Goal: Complete application form: Complete application form

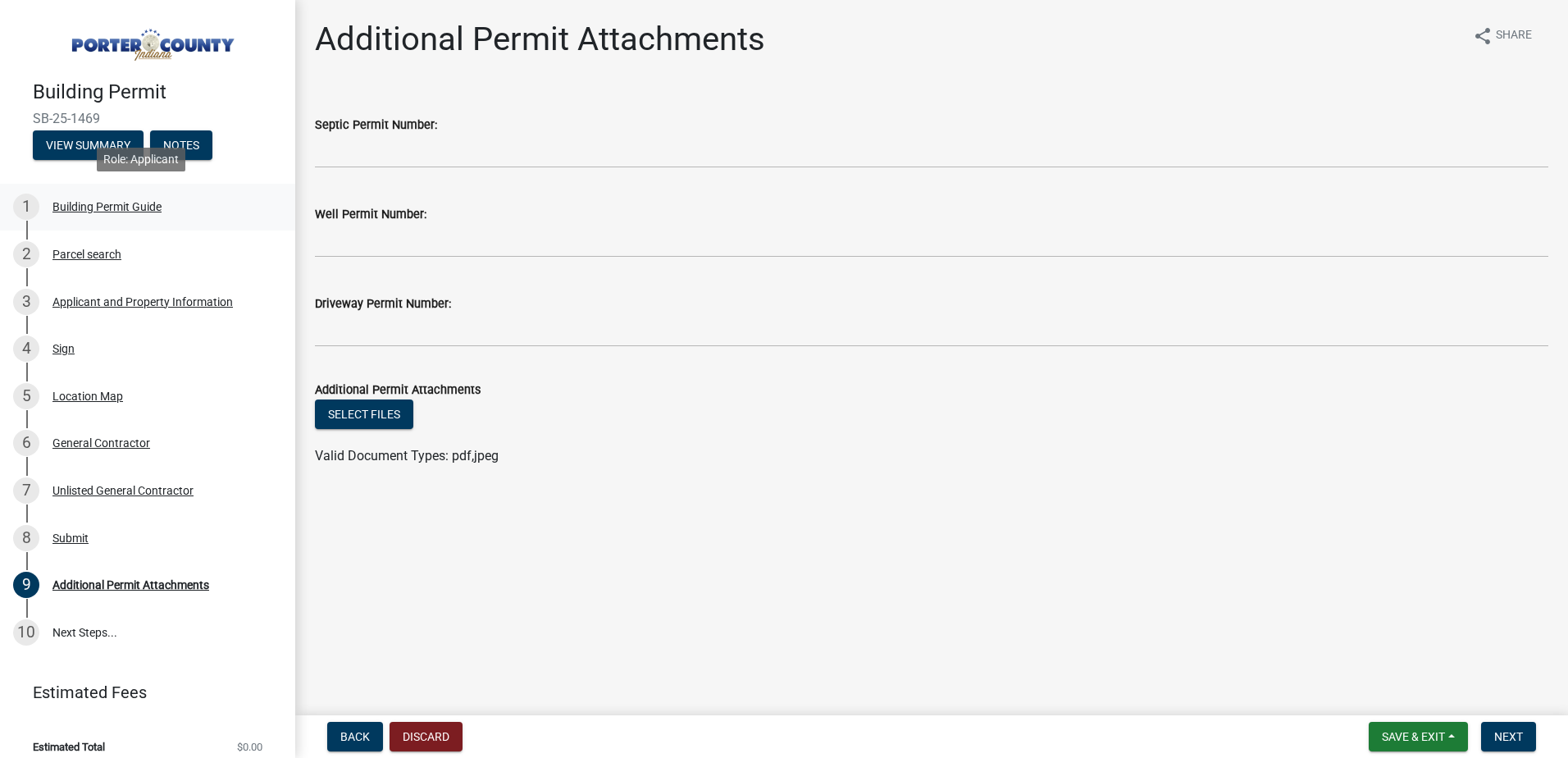
click at [79, 208] on div "Building Permit Guide" at bounding box center [106, 206] width 109 height 11
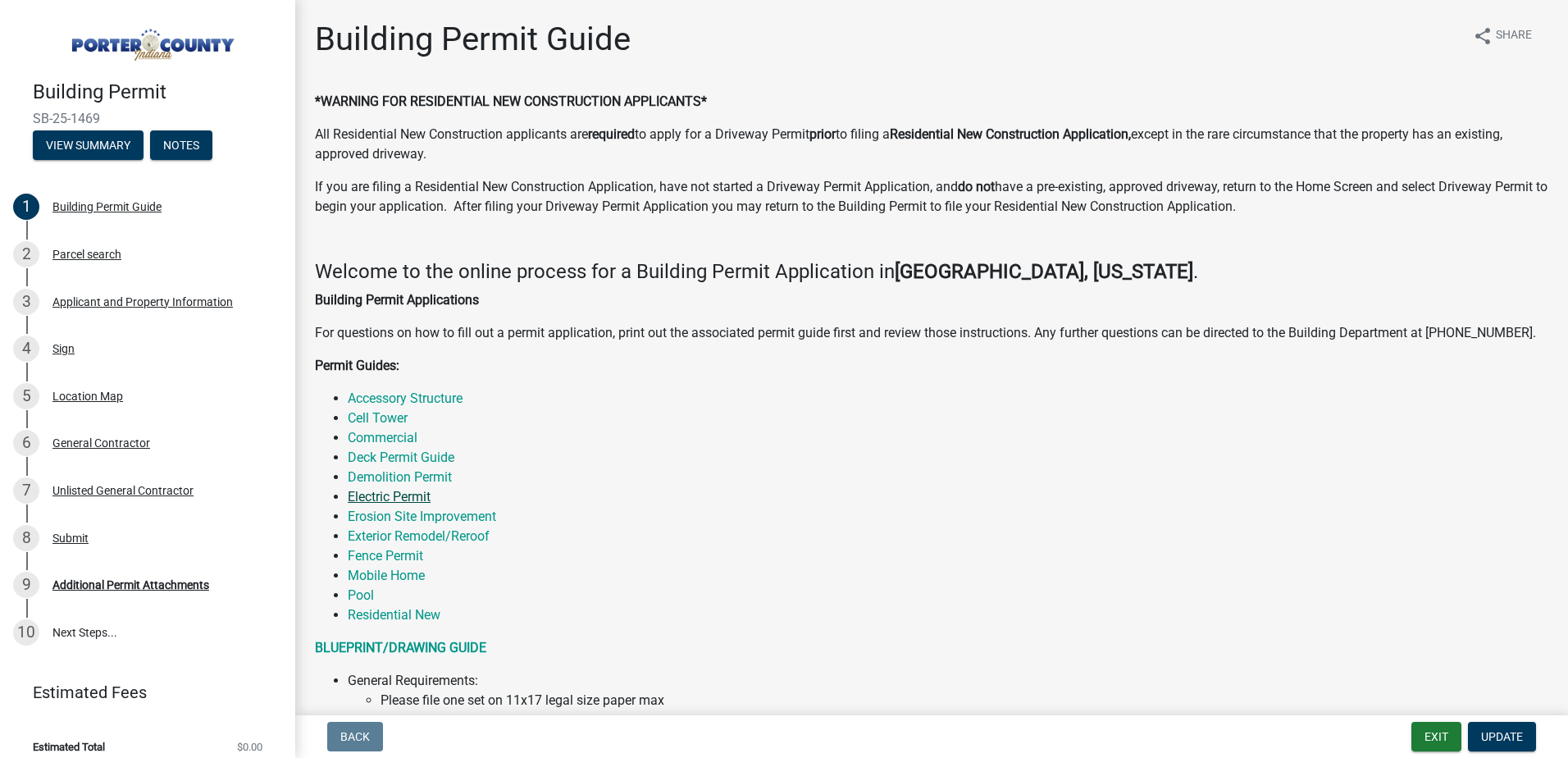
click at [360, 495] on link "Electric Permit" at bounding box center [389, 497] width 83 height 15
click at [363, 489] on link "Electric Permit" at bounding box center [389, 497] width 83 height 15
click at [86, 255] on div "Parcel search" at bounding box center [86, 254] width 69 height 11
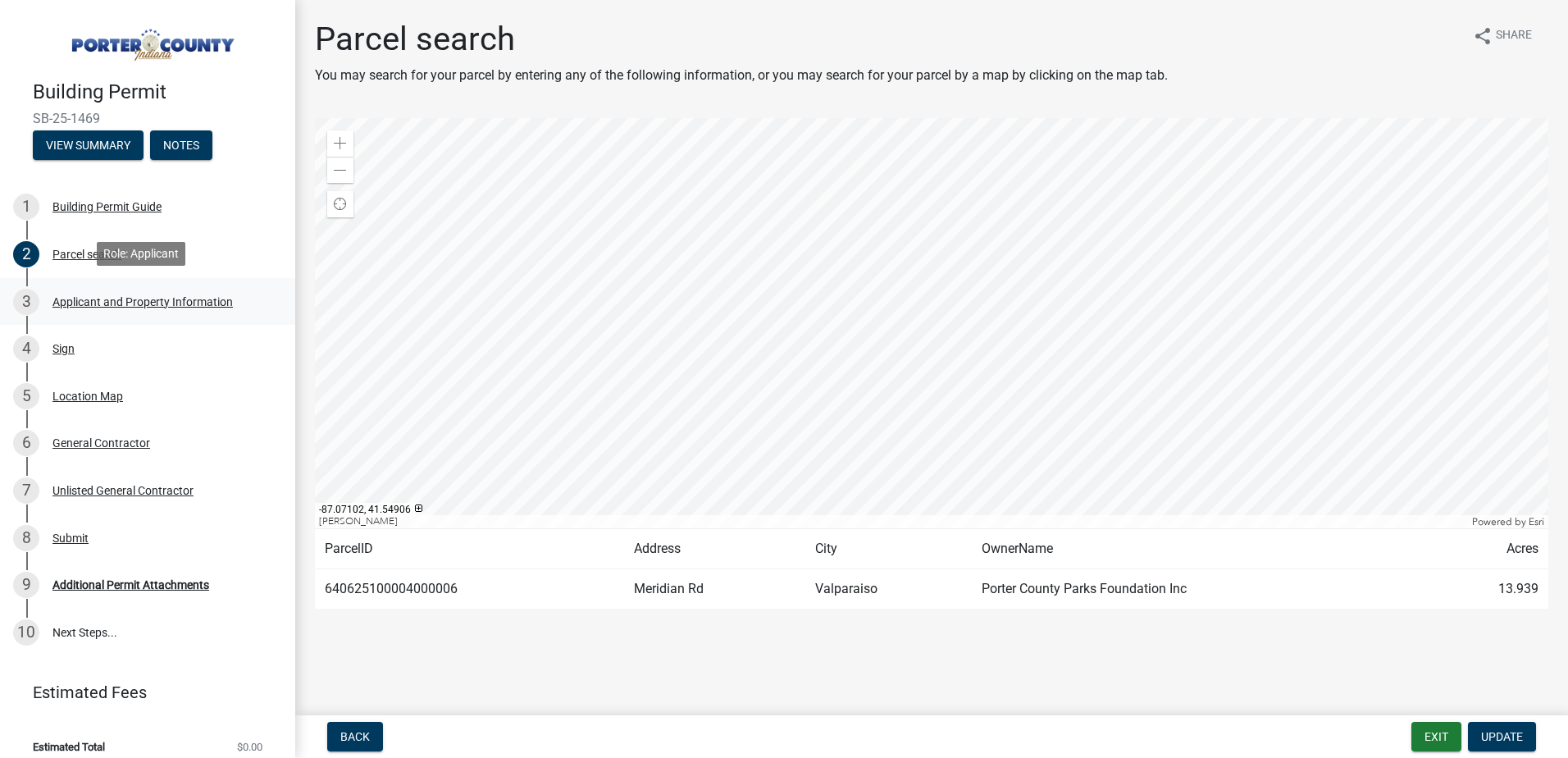
click at [87, 297] on div "Applicant and Property Information" at bounding box center [142, 301] width 181 height 11
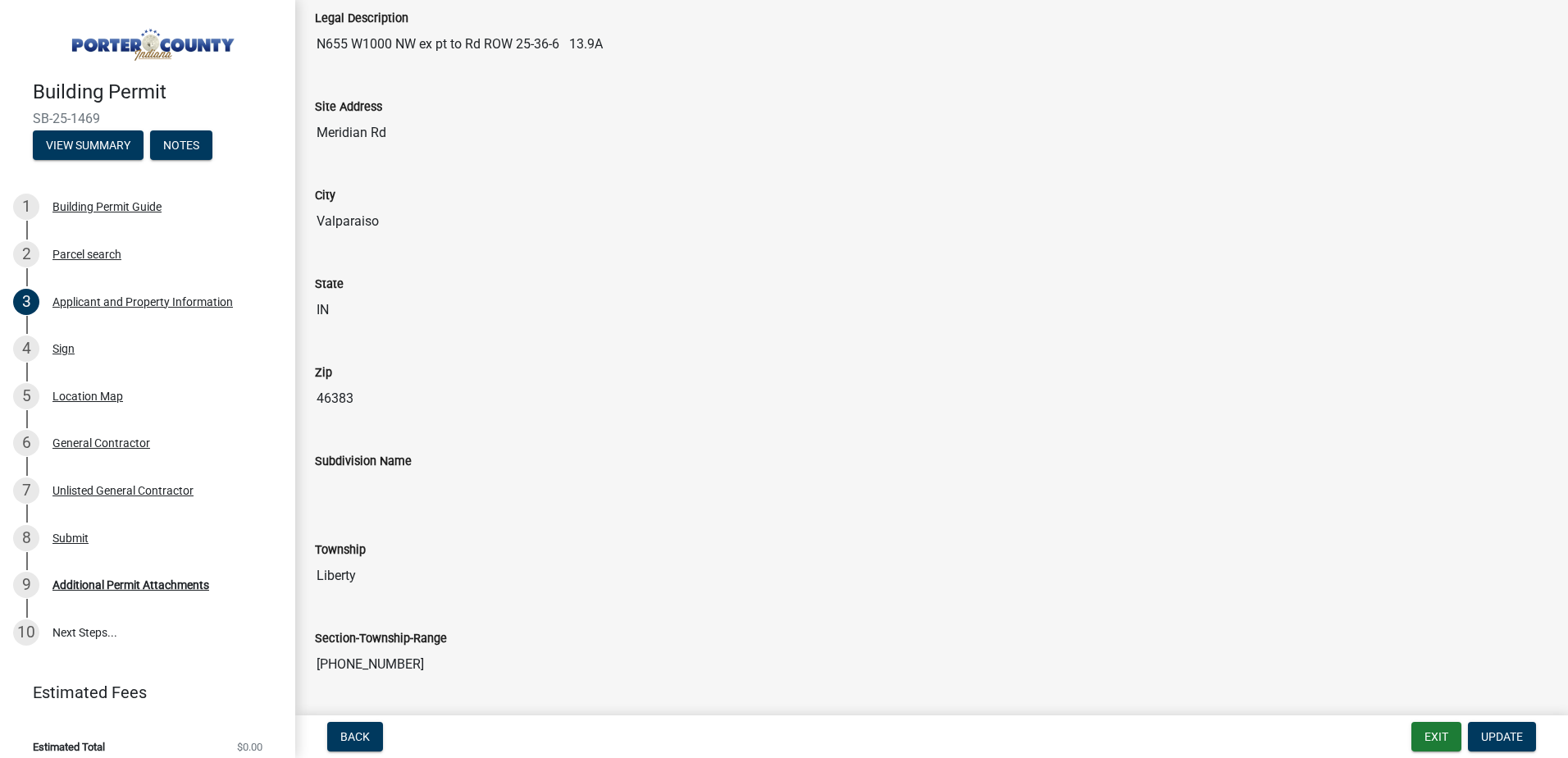
scroll to position [492, 0]
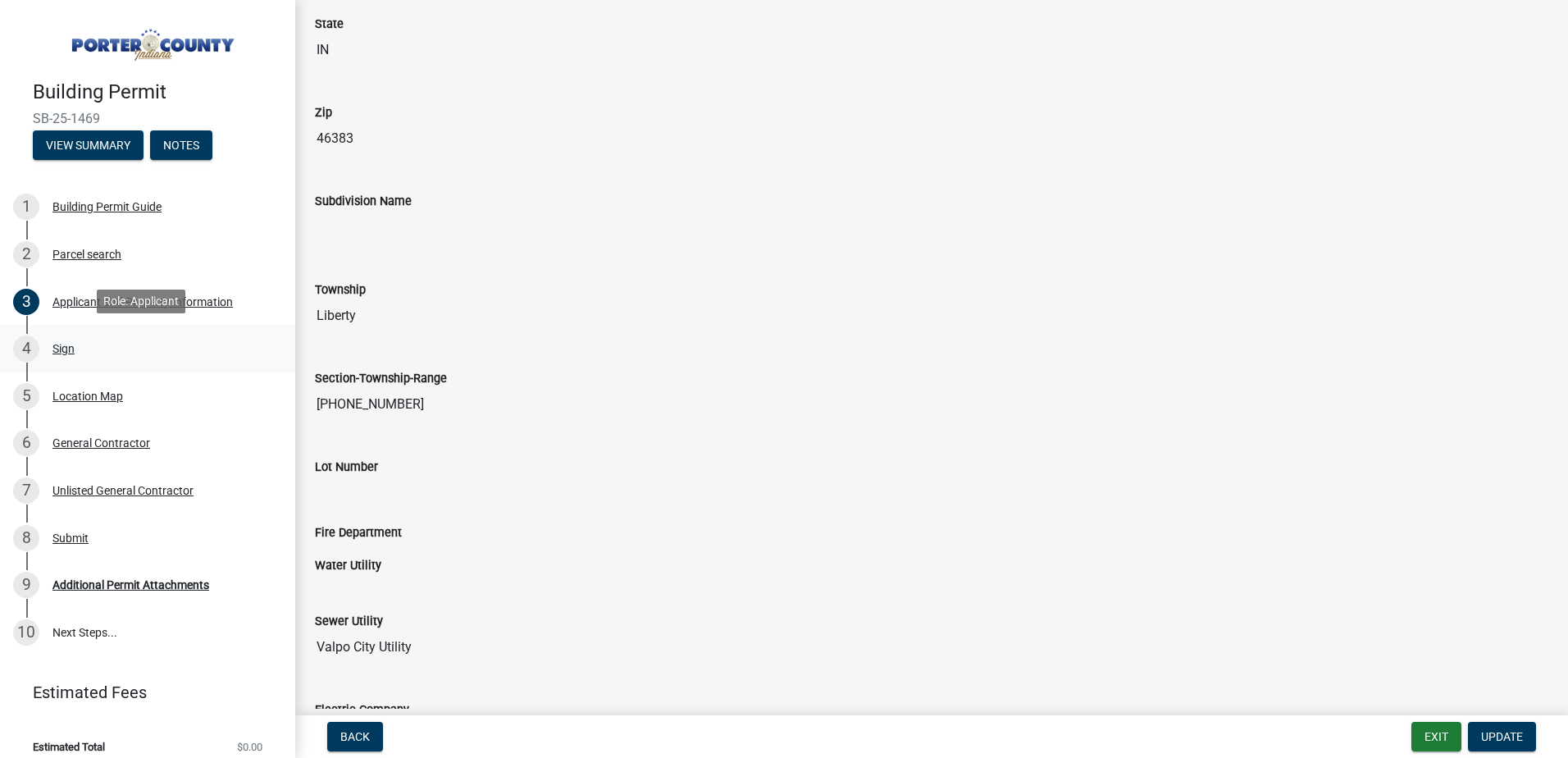
click at [64, 346] on div "Sign" at bounding box center [63, 348] width 22 height 11
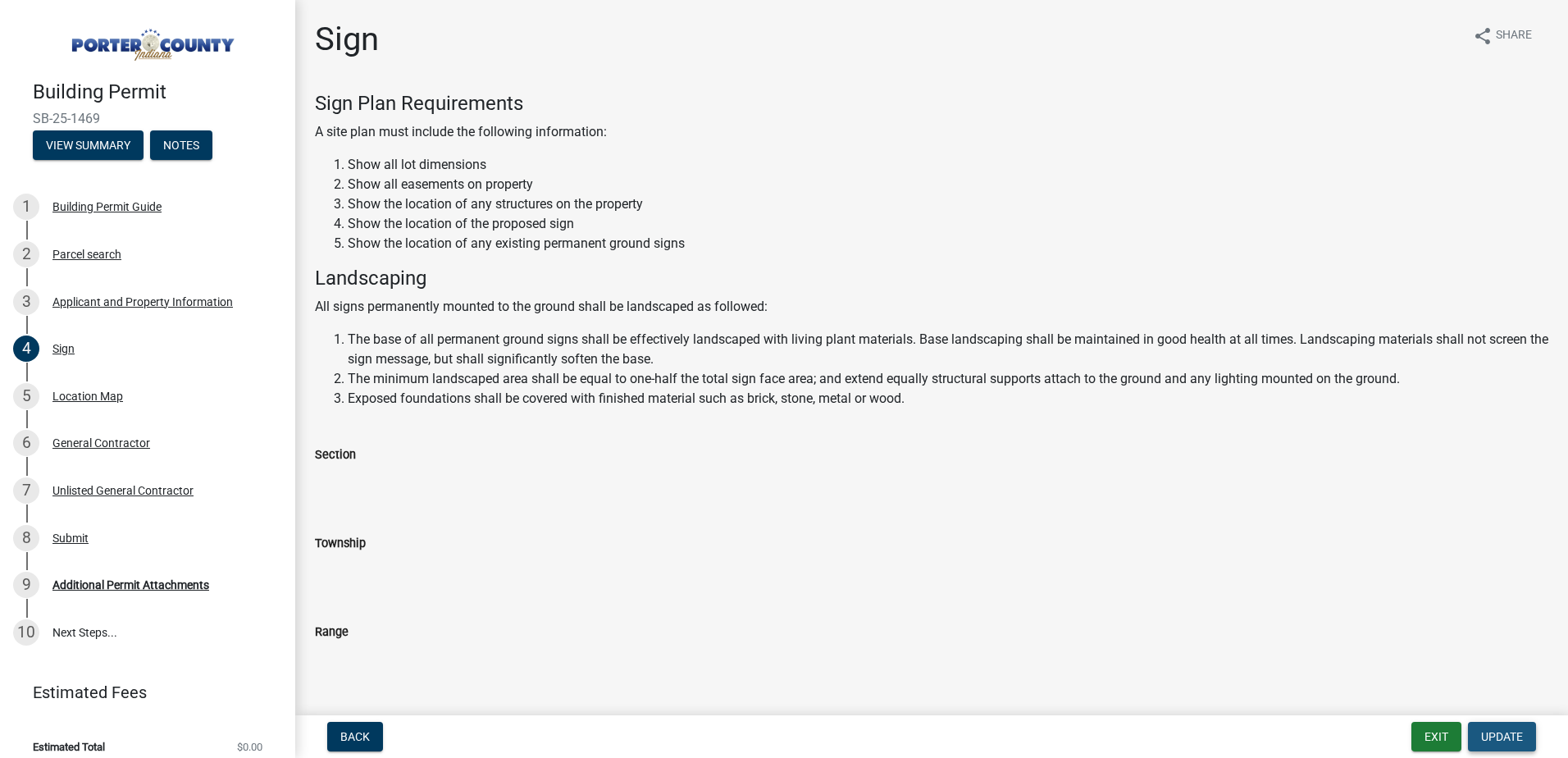
click at [1503, 731] on span "Update" at bounding box center [1501, 736] width 42 height 13
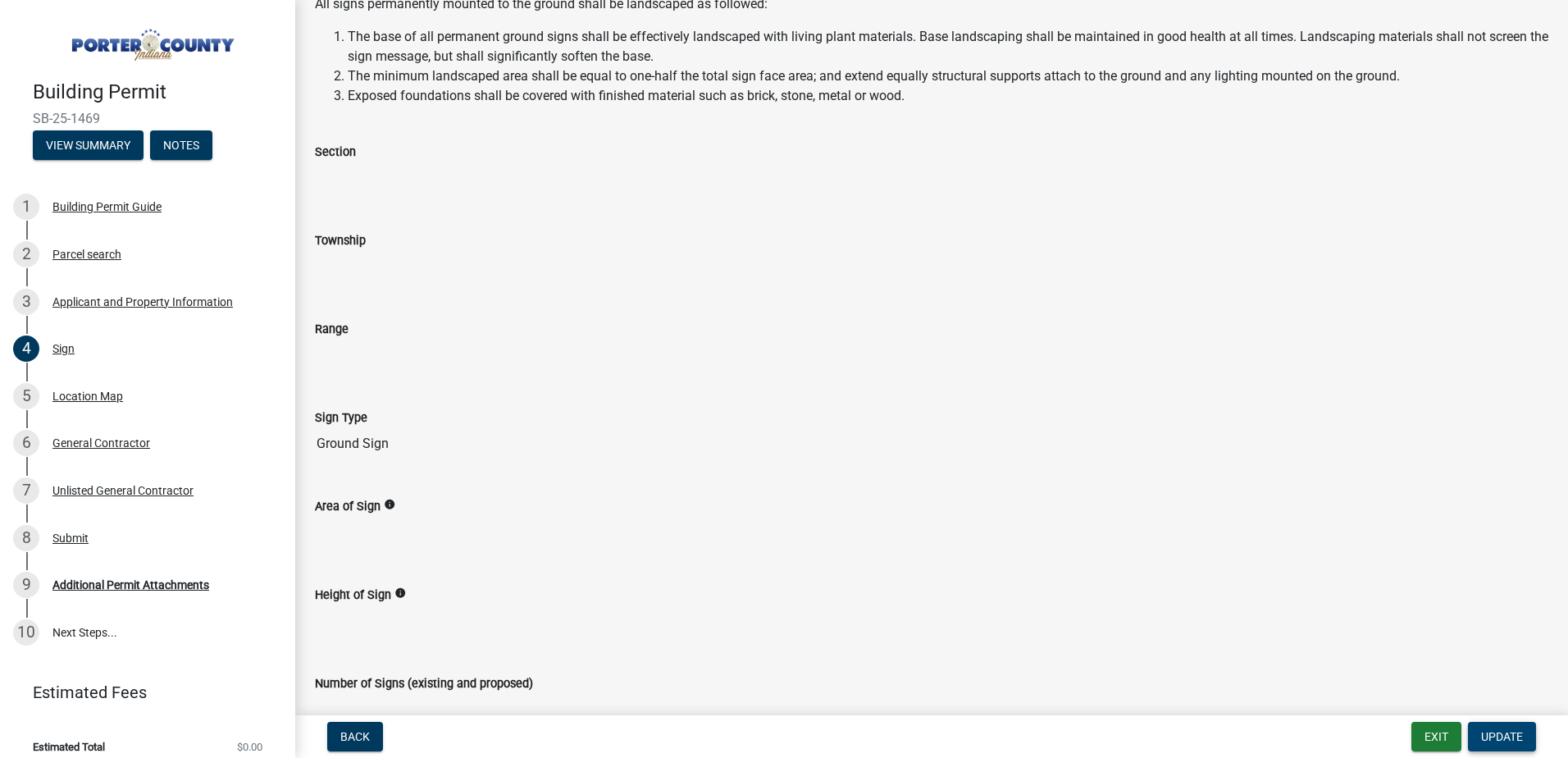
scroll to position [29, 0]
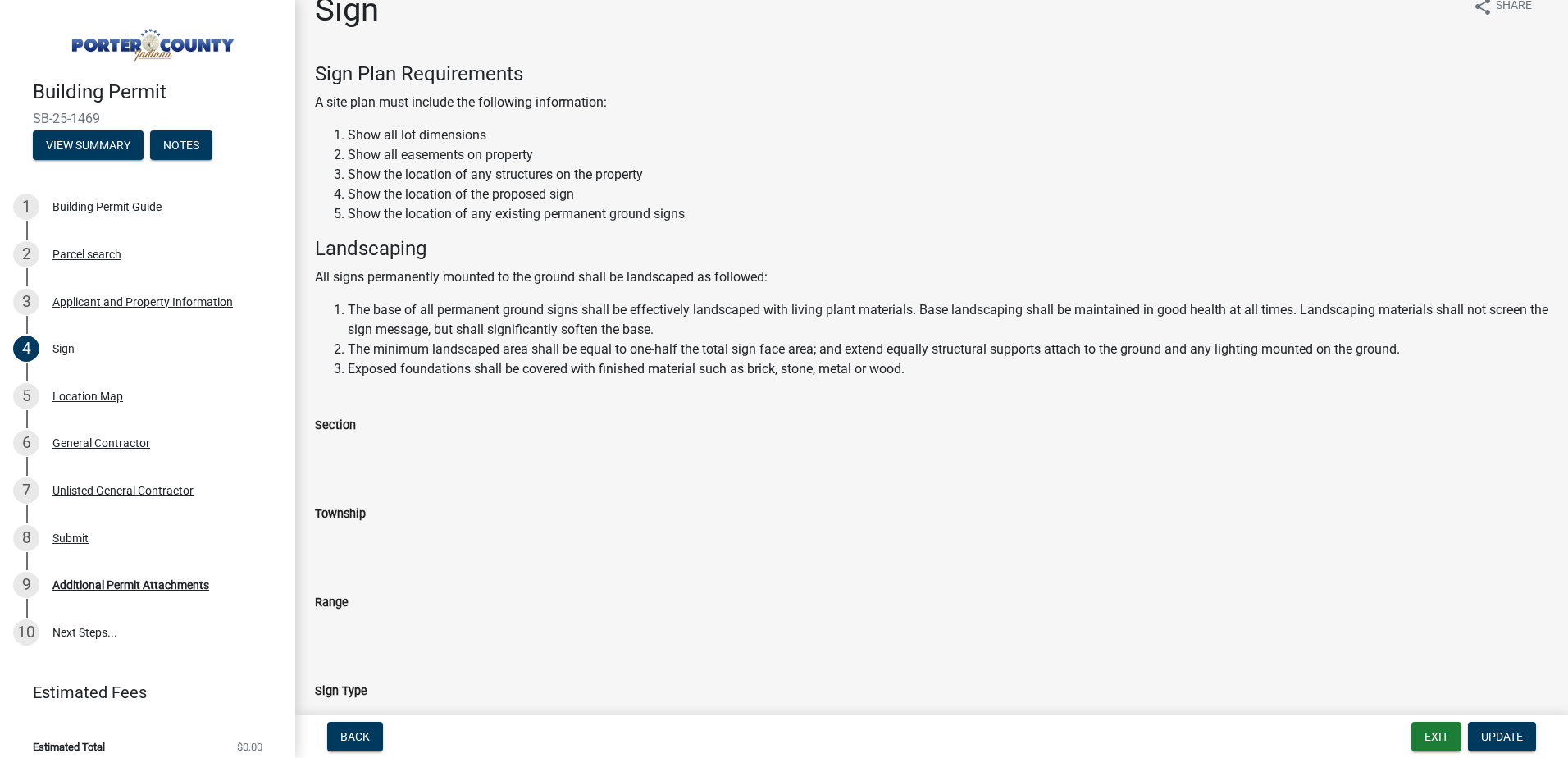
click at [446, 245] on h4 "Landscaping" at bounding box center [932, 249] width 1233 height 24
drag, startPoint x: 370, startPoint y: 469, endPoint x: 357, endPoint y: 445, distance: 27.3
click at [367, 458] on div "Section" at bounding box center [931, 436] width 1258 height 88
drag, startPoint x: 356, startPoint y: 444, endPoint x: 356, endPoint y: 433, distance: 11.0
click at [356, 442] on input "Section" at bounding box center [932, 451] width 1233 height 33
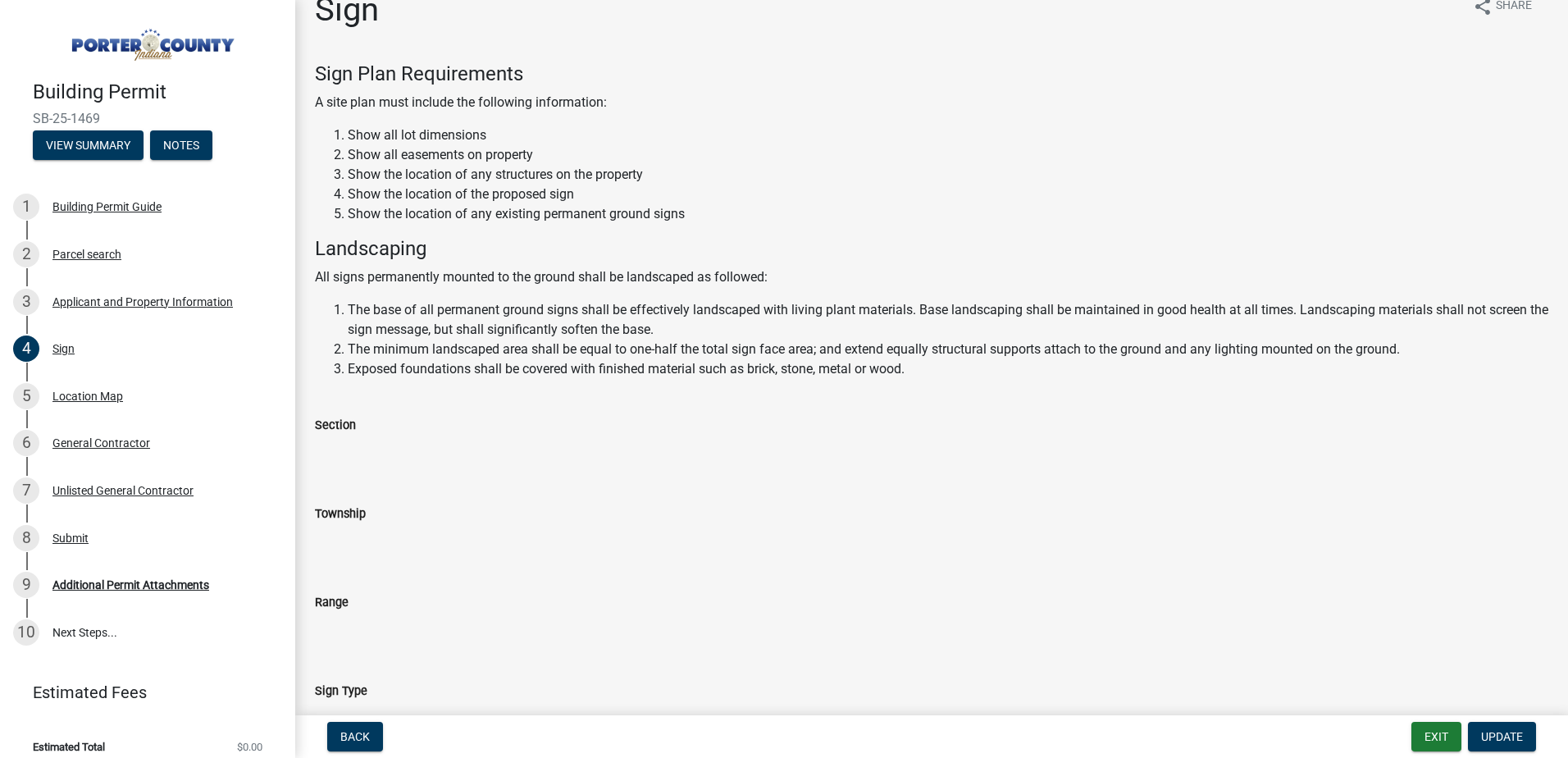
click at [365, 448] on input "Section" at bounding box center [932, 451] width 1233 height 33
click at [493, 440] on input "Section" at bounding box center [932, 451] width 1233 height 33
drag, startPoint x: 486, startPoint y: 442, endPoint x: 448, endPoint y: 458, distance: 41.2
click at [483, 444] on input "Section" at bounding box center [932, 451] width 1233 height 33
drag, startPoint x: 416, startPoint y: 500, endPoint x: 376, endPoint y: 500, distance: 40.0
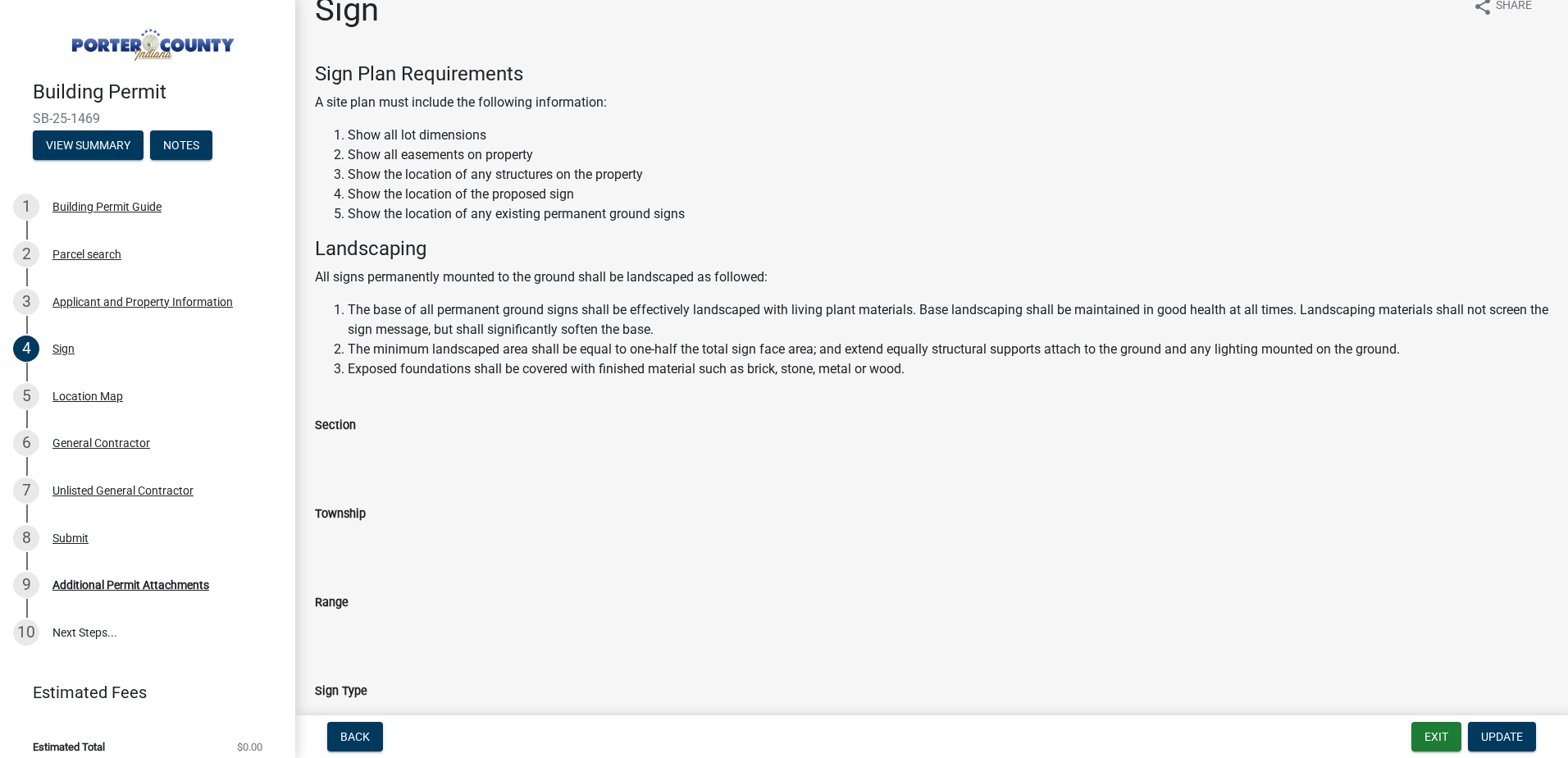
click at [403, 500] on div "Township" at bounding box center [932, 518] width 1233 height 75
click at [377, 529] on input "Township" at bounding box center [932, 540] width 1233 height 33
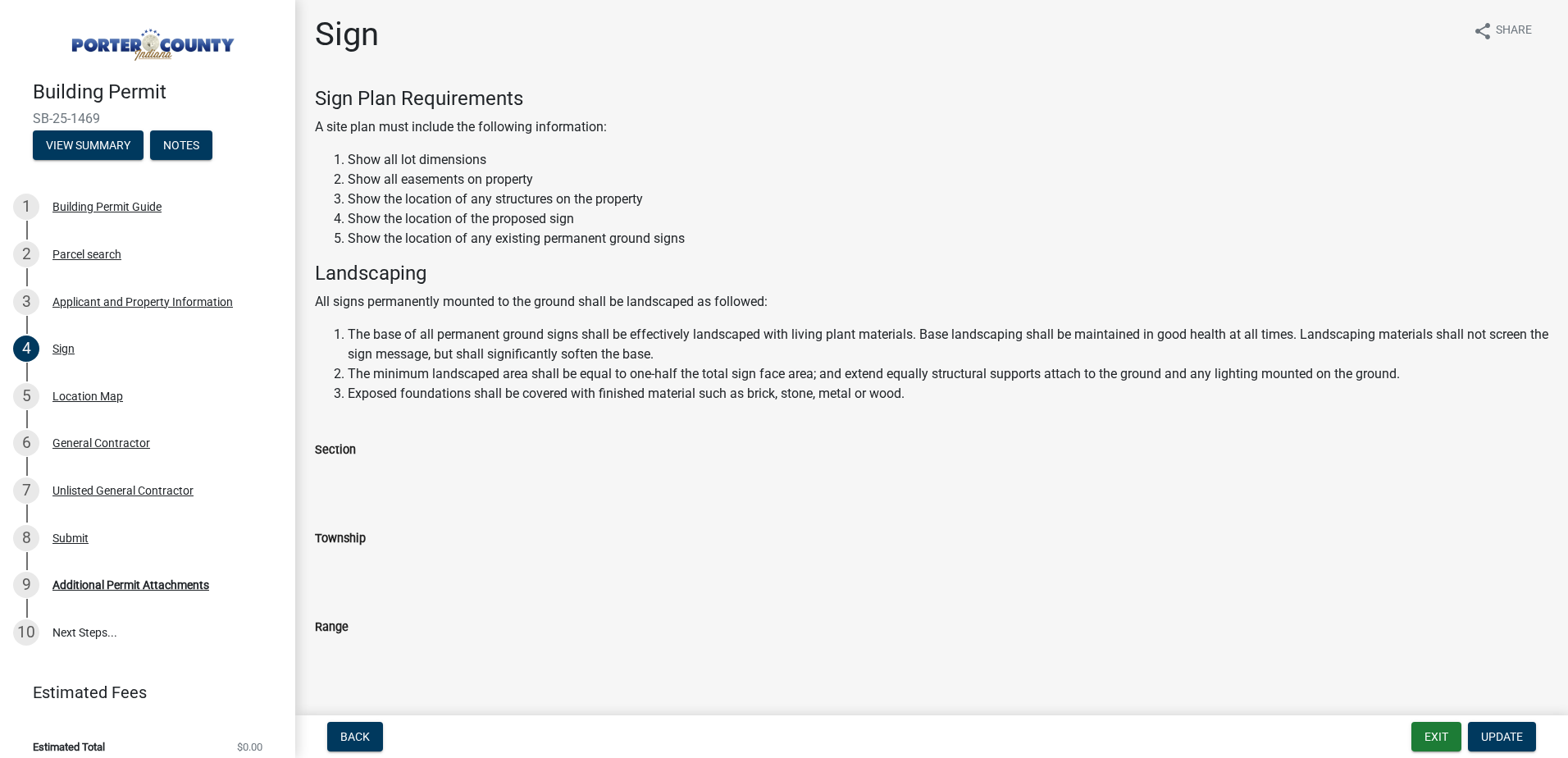
scroll to position [0, 0]
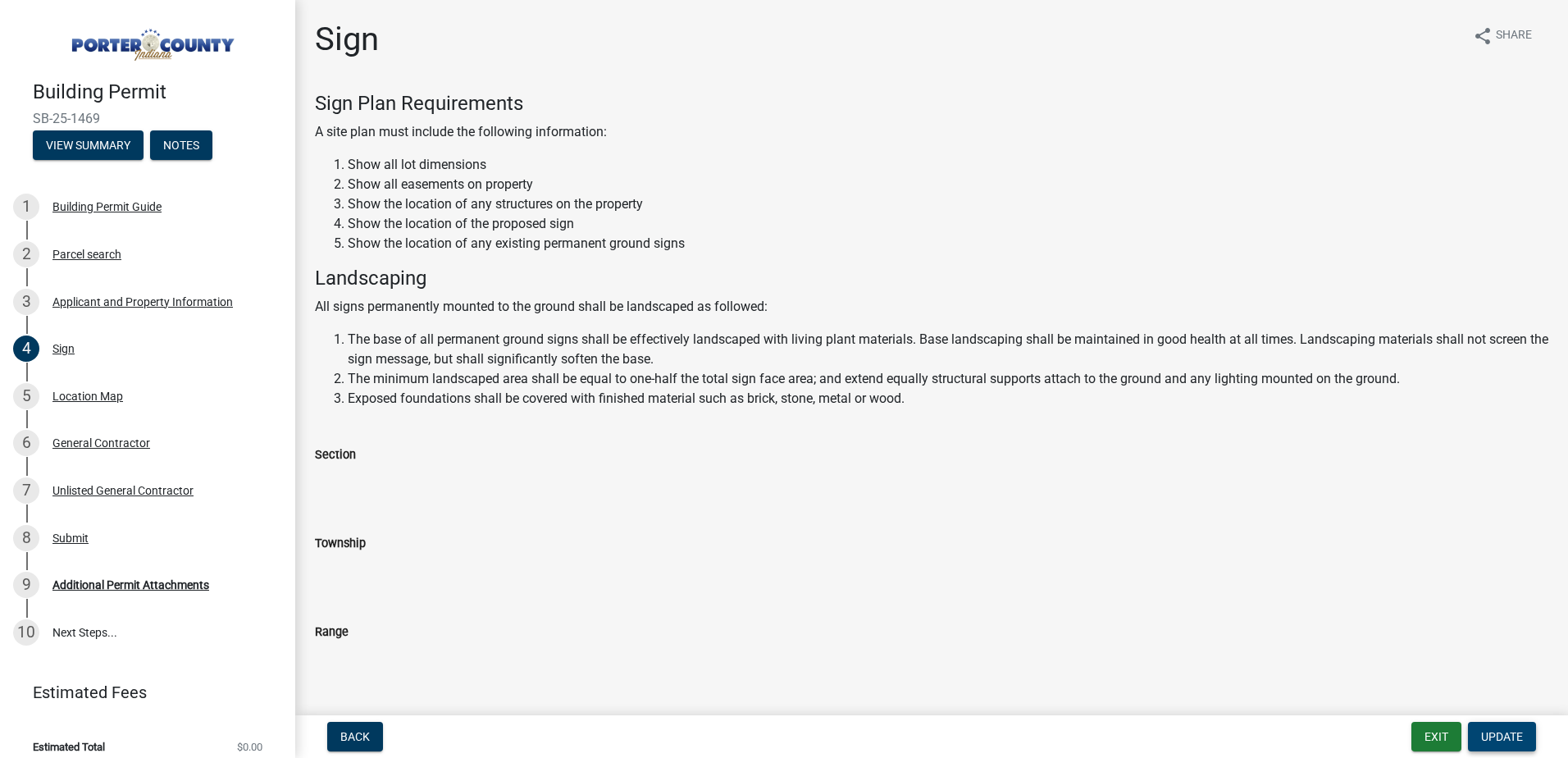
click at [1498, 733] on span "Update" at bounding box center [1501, 736] width 42 height 13
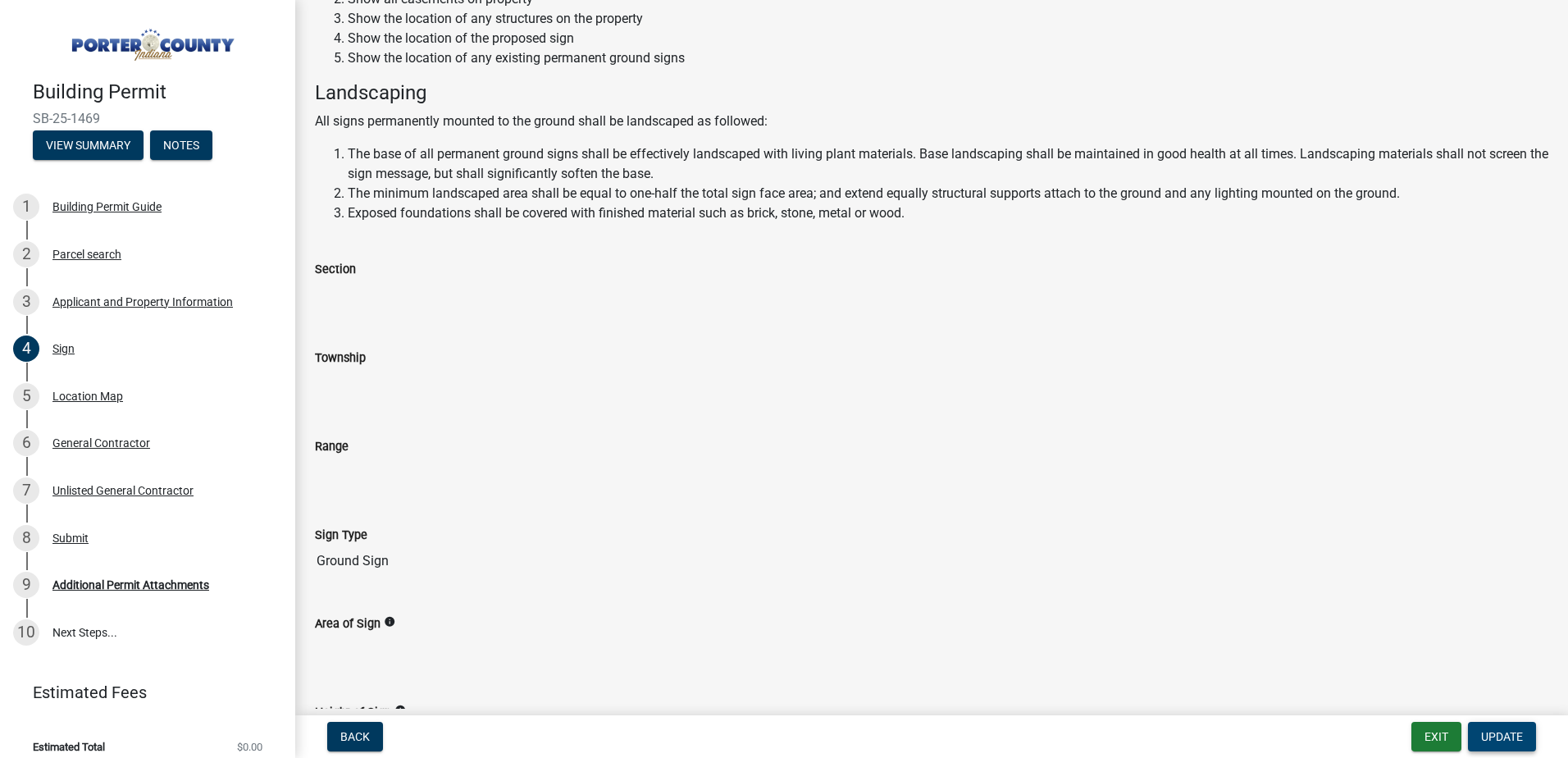
scroll to position [492, 0]
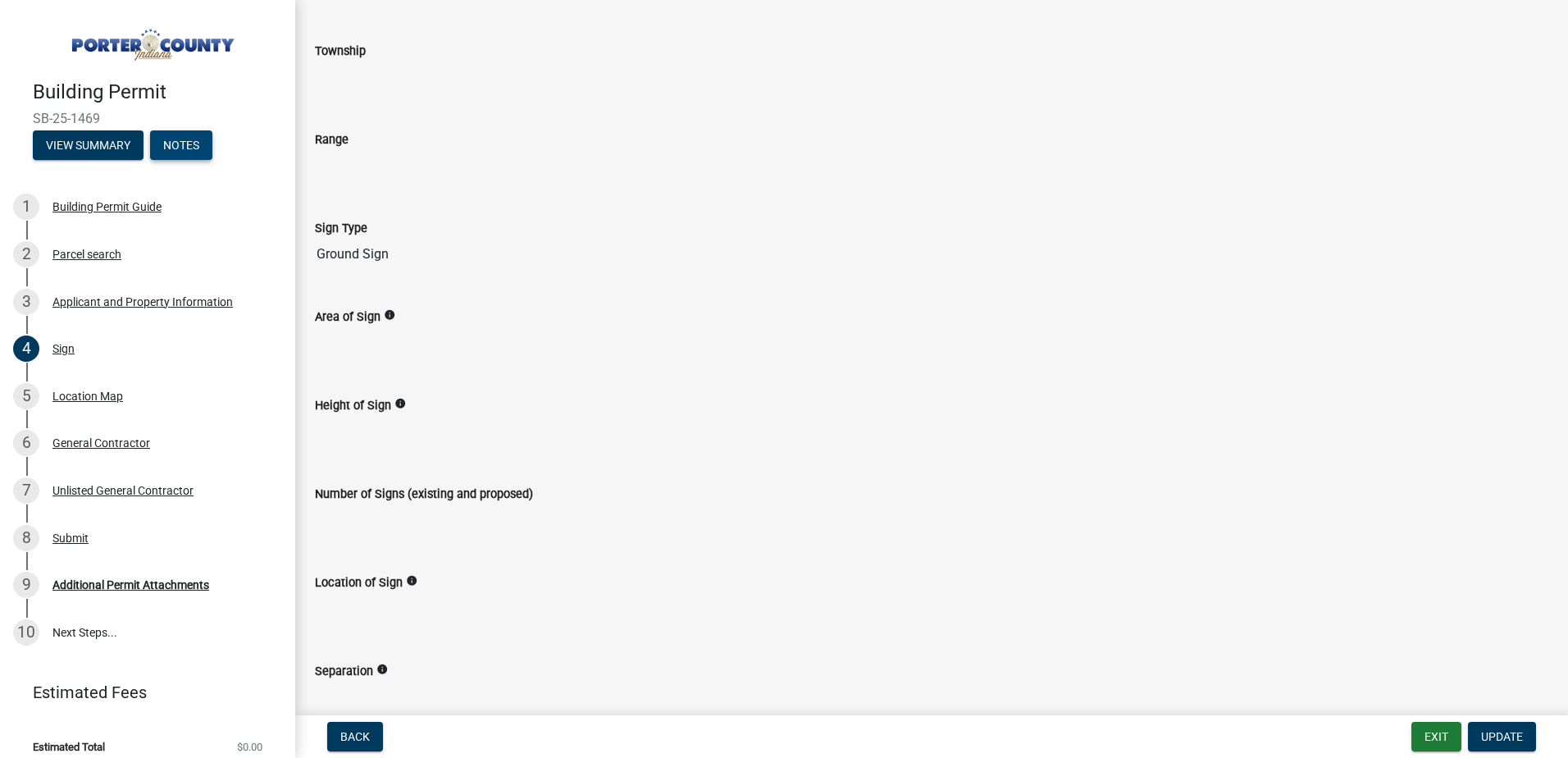
click at [193, 138] on button "Notes" at bounding box center [181, 145] width 63 height 29
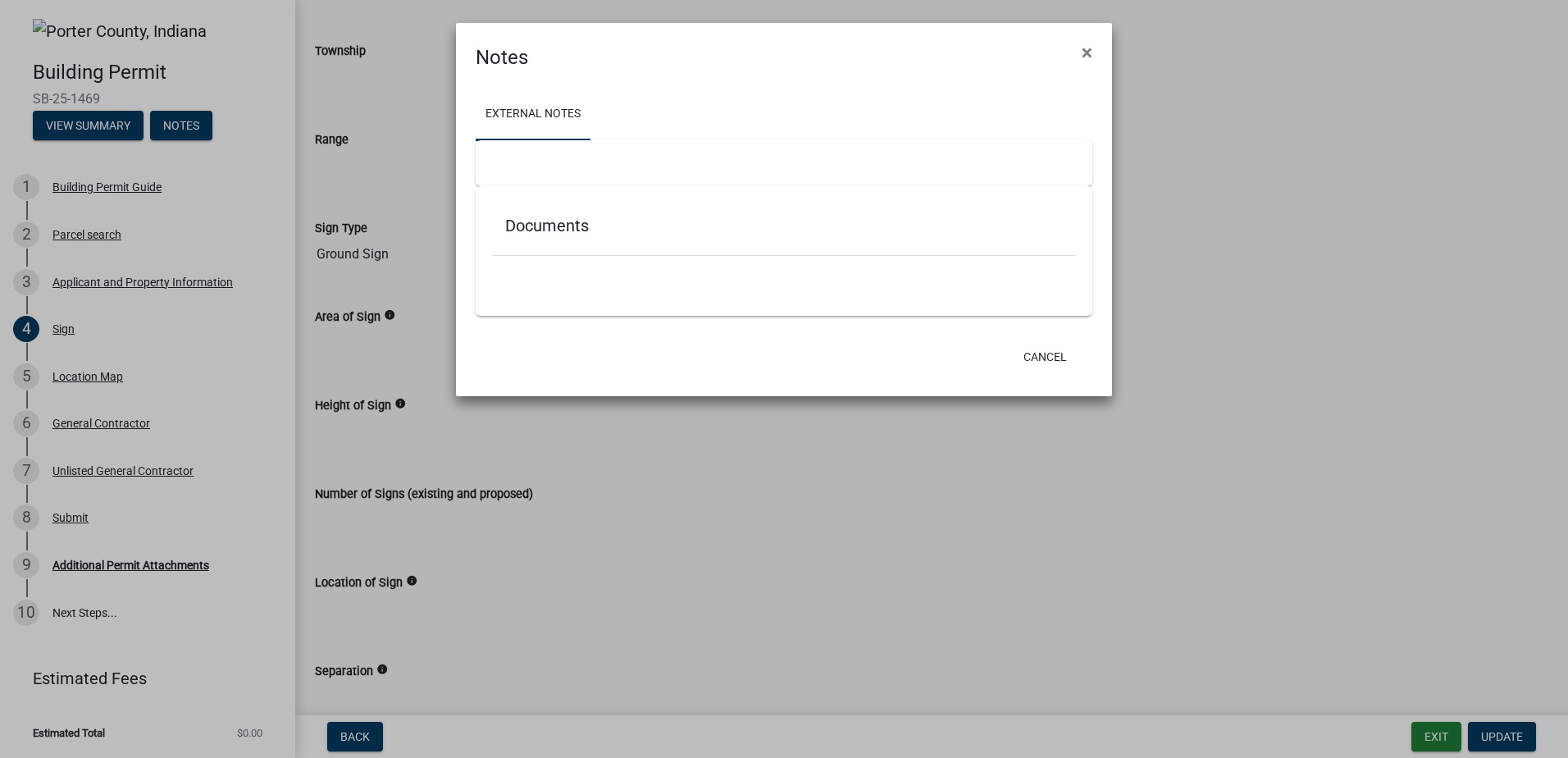
click at [1111, 49] on div "Notes ×" at bounding box center [784, 47] width 656 height 49
click at [1089, 54] on span "×" at bounding box center [1087, 52] width 10 height 23
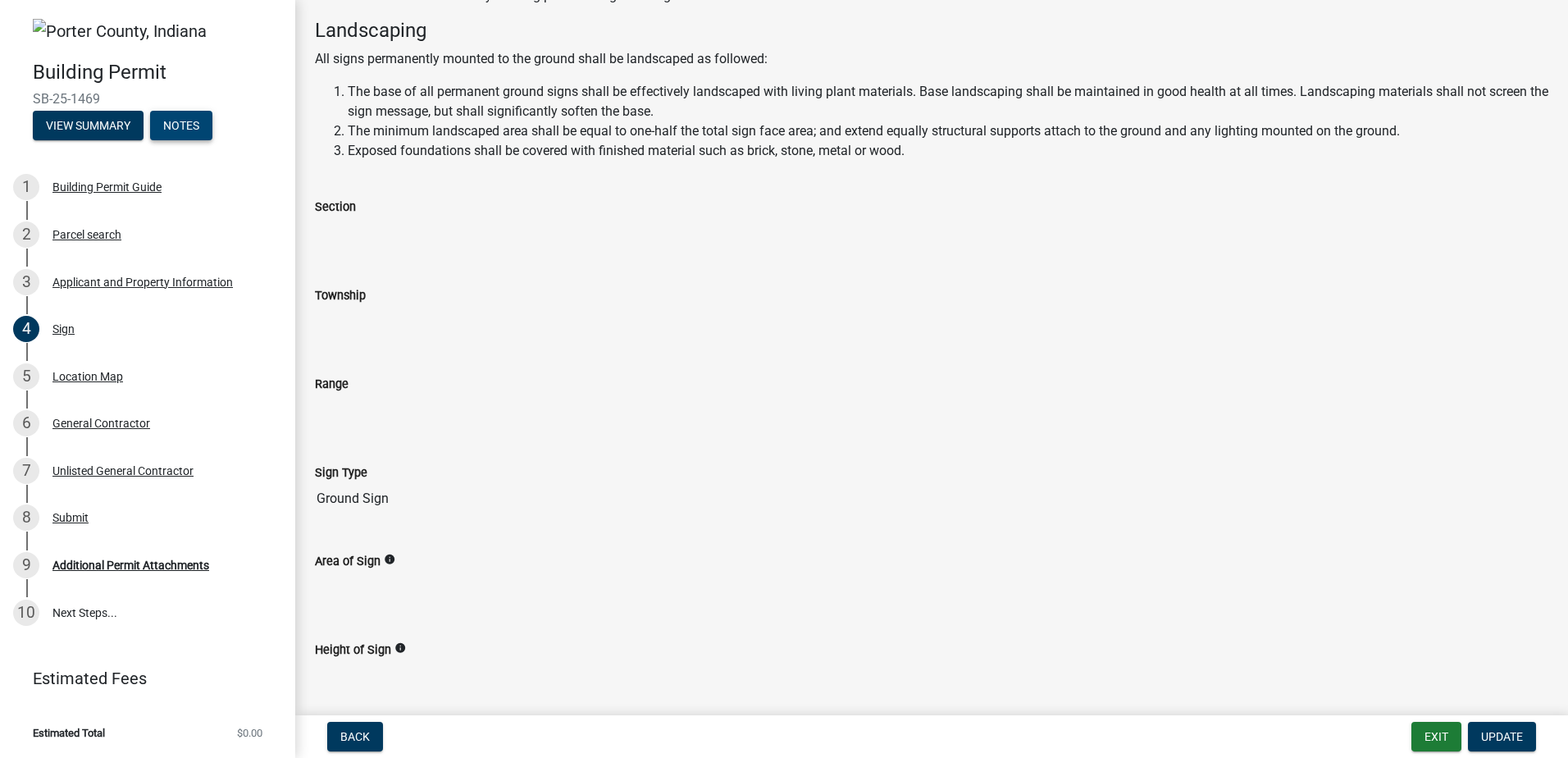
scroll to position [0, 0]
